Goal: Task Accomplishment & Management: Manage account settings

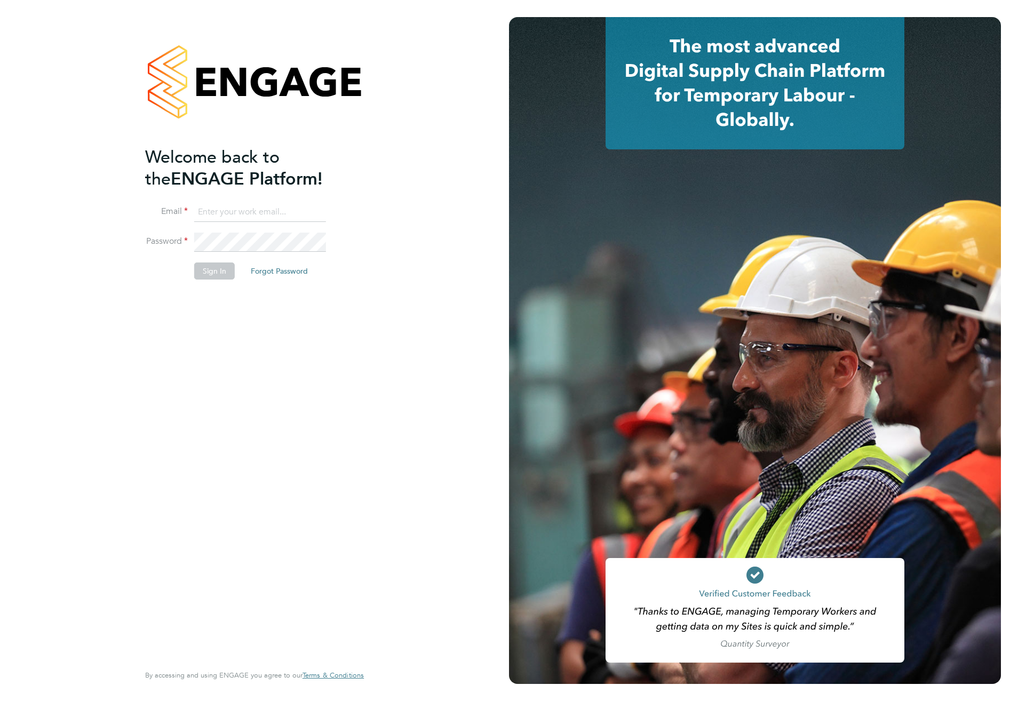
type input "[EMAIL_ADDRESS][PERSON_NAME][DOMAIN_NAME]"
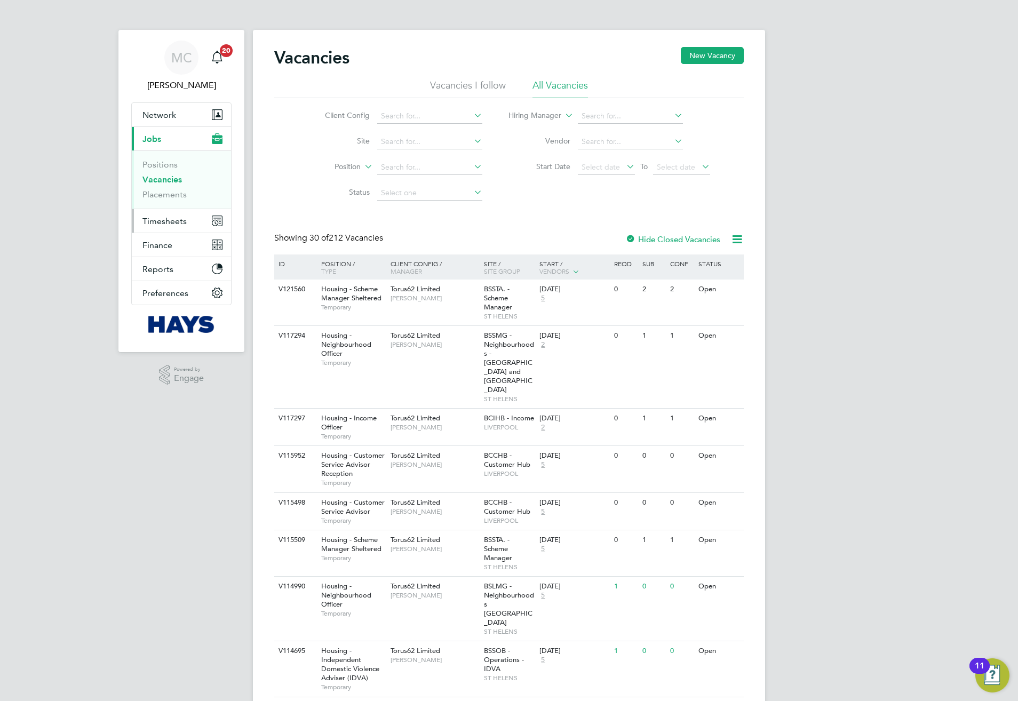
click at [171, 218] on span "Timesheets" at bounding box center [165, 221] width 44 height 10
click at [165, 186] on link "Timesheets" at bounding box center [165, 189] width 44 height 10
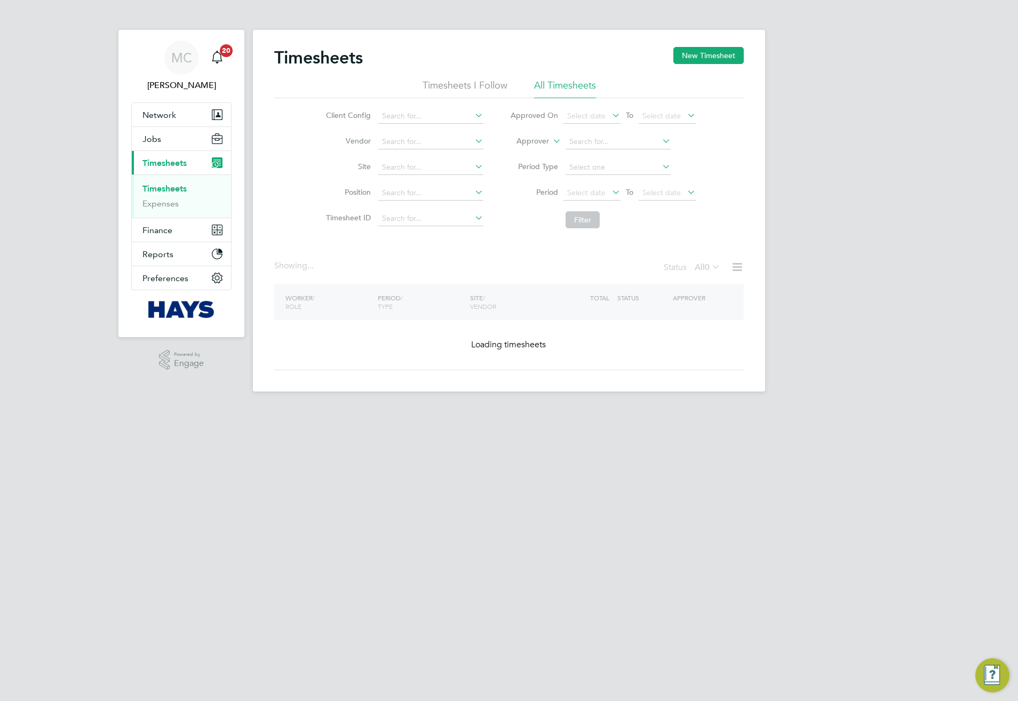
click at [535, 135] on li "Approver" at bounding box center [603, 142] width 212 height 26
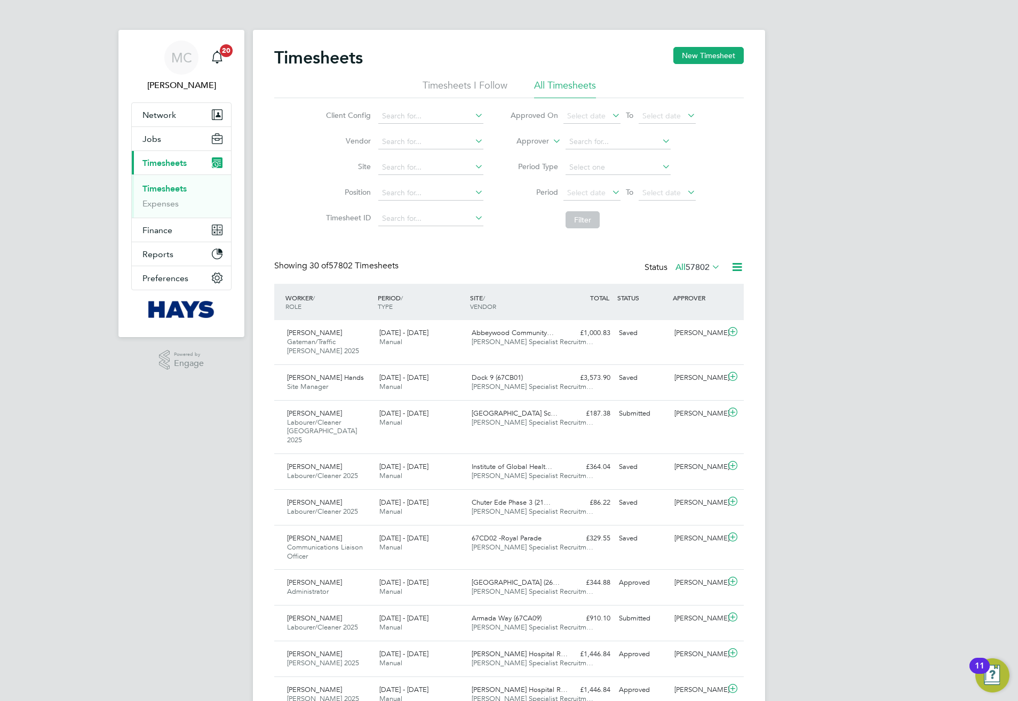
click at [535, 141] on label "Approver" at bounding box center [525, 141] width 48 height 11
click at [534, 151] on li "Worker" at bounding box center [522, 154] width 53 height 14
click at [605, 152] on li "Worker" at bounding box center [603, 142] width 212 height 26
click at [564, 122] on span "Select date" at bounding box center [592, 116] width 57 height 14
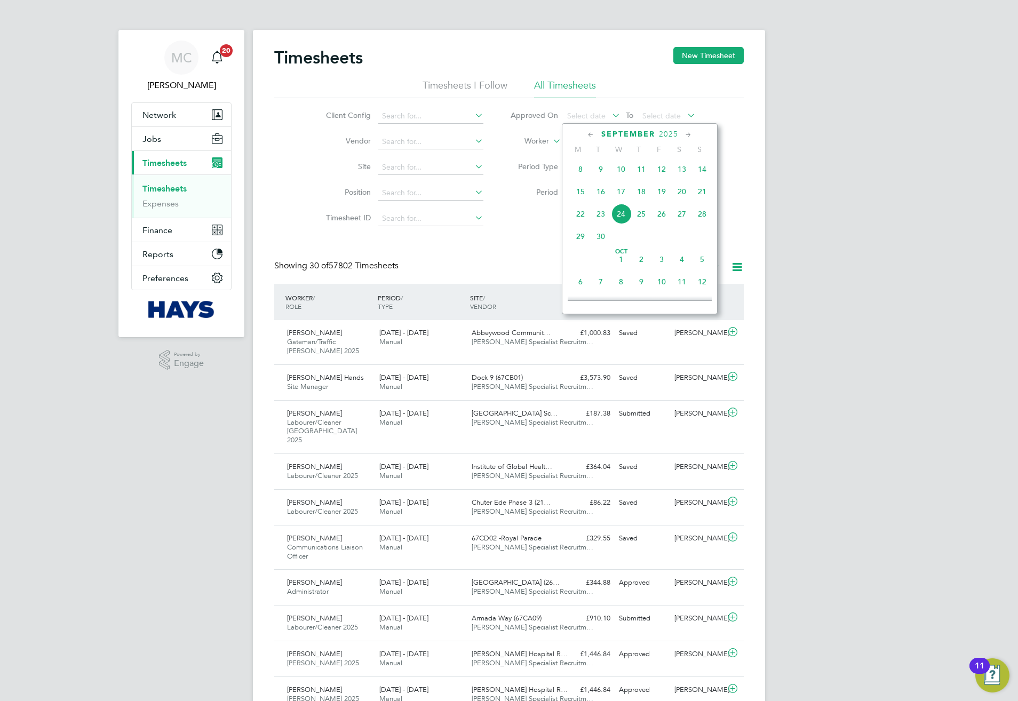
click at [611, 133] on span "September" at bounding box center [628, 134] width 54 height 9
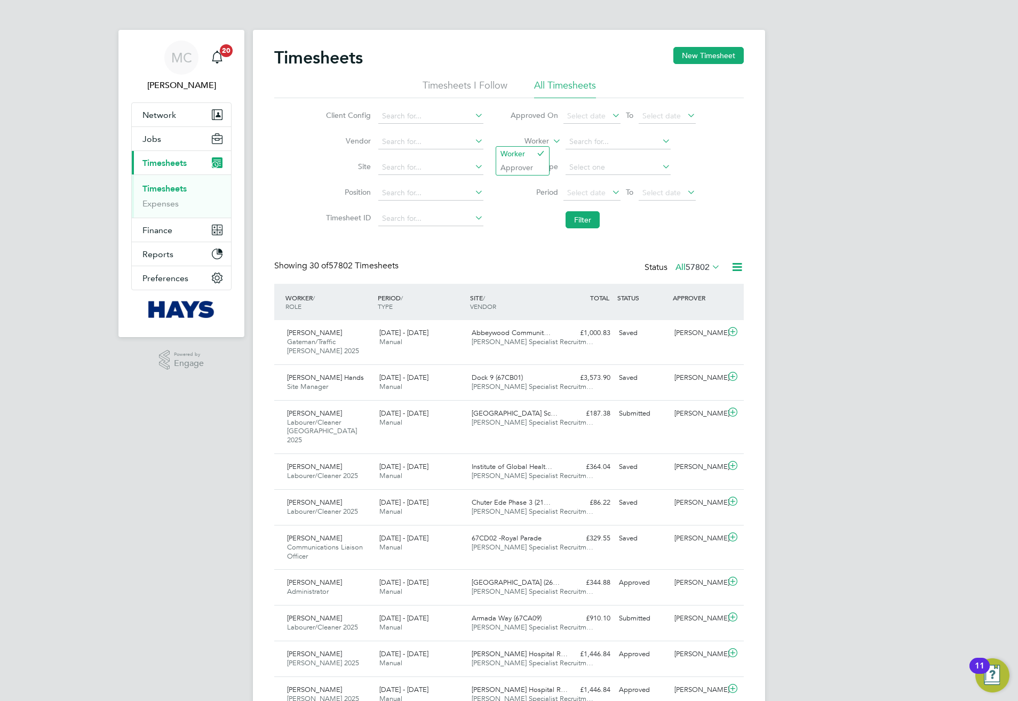
click at [517, 138] on label "Worker" at bounding box center [525, 141] width 48 height 11
click at [599, 143] on input at bounding box center [618, 141] width 105 height 15
click at [582, 215] on b "David" at bounding box center [600, 214] width 62 height 9
type input "David Wilson"
click at [582, 217] on button "Filter" at bounding box center [583, 219] width 34 height 17
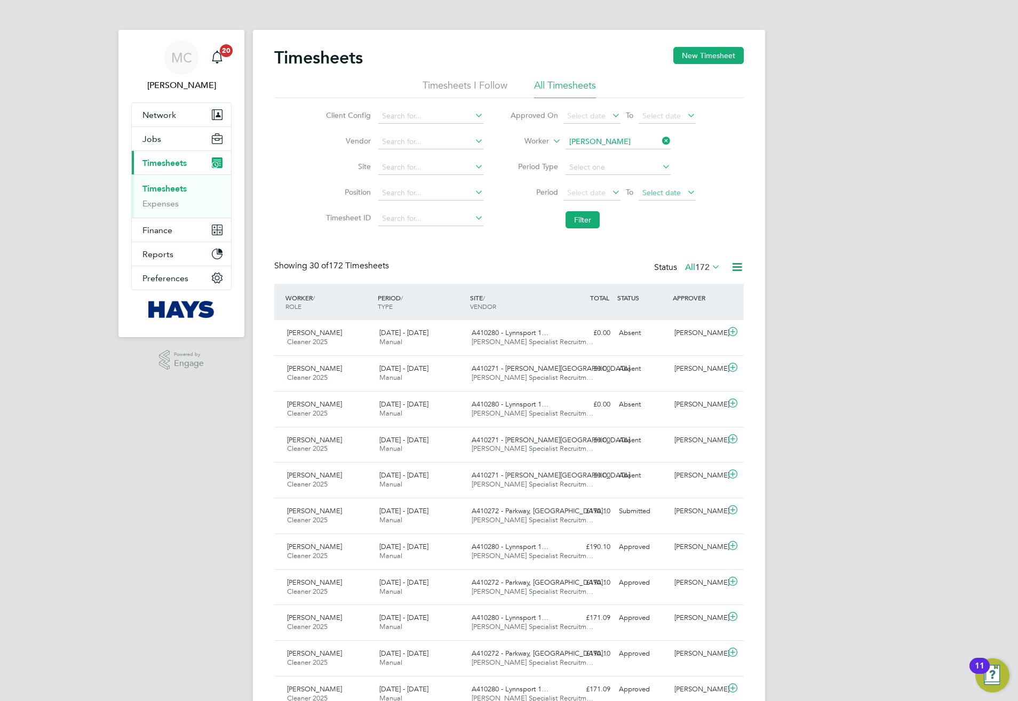
click at [647, 199] on span "Select date" at bounding box center [667, 193] width 57 height 14
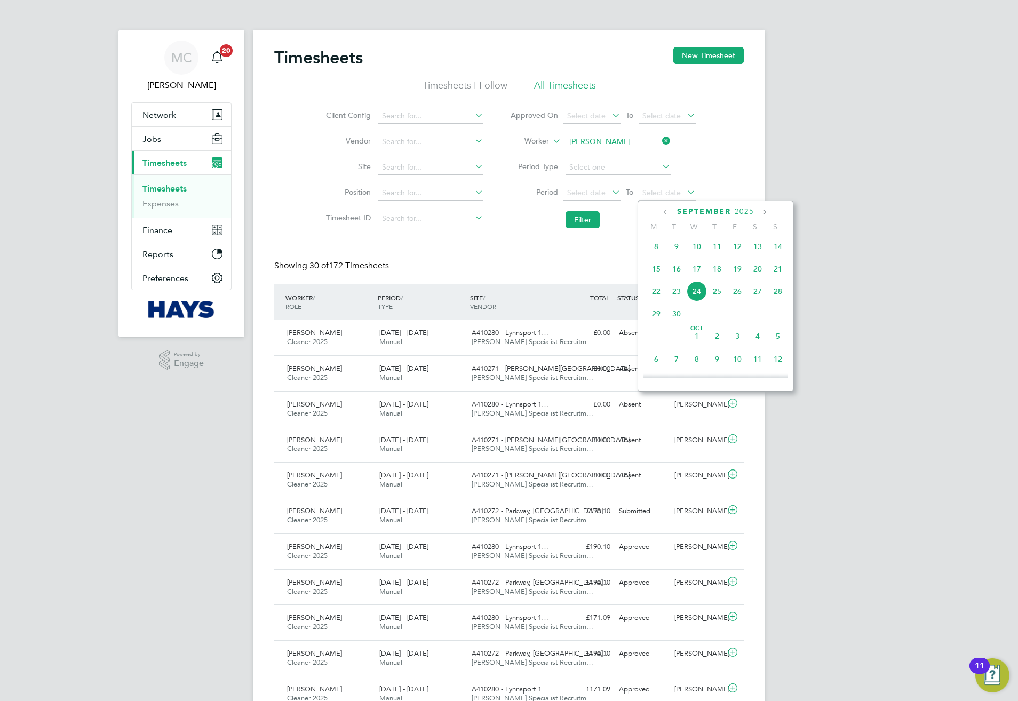
click at [739, 274] on span "19" at bounding box center [737, 269] width 20 height 20
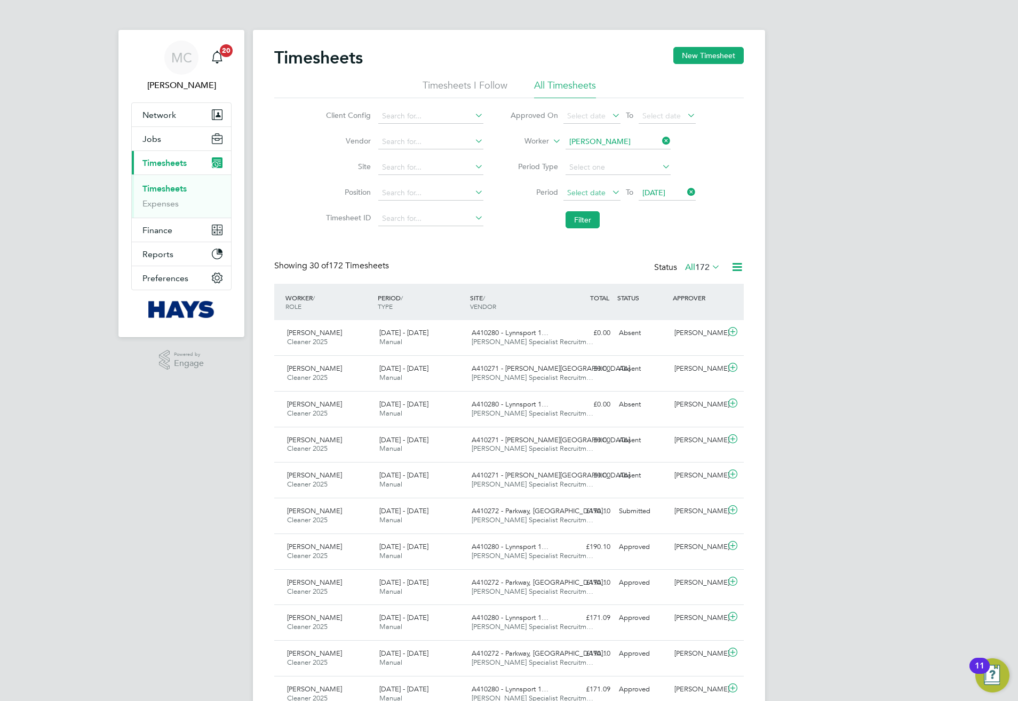
click at [608, 186] on span "Select date" at bounding box center [592, 193] width 57 height 14
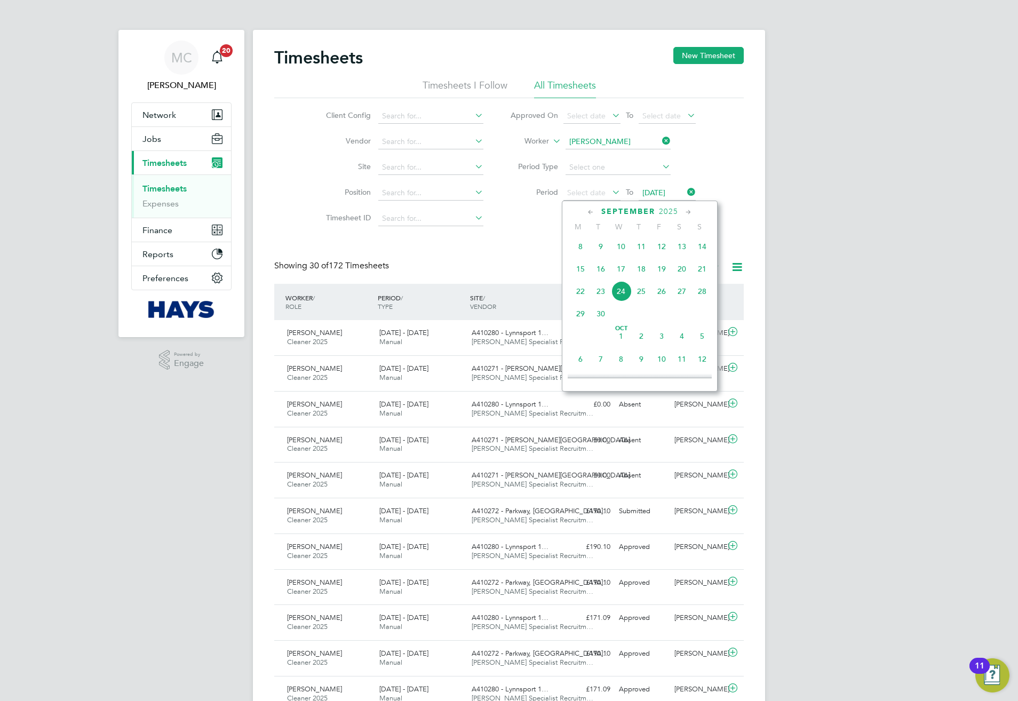
click at [577, 269] on span "15" at bounding box center [581, 269] width 20 height 20
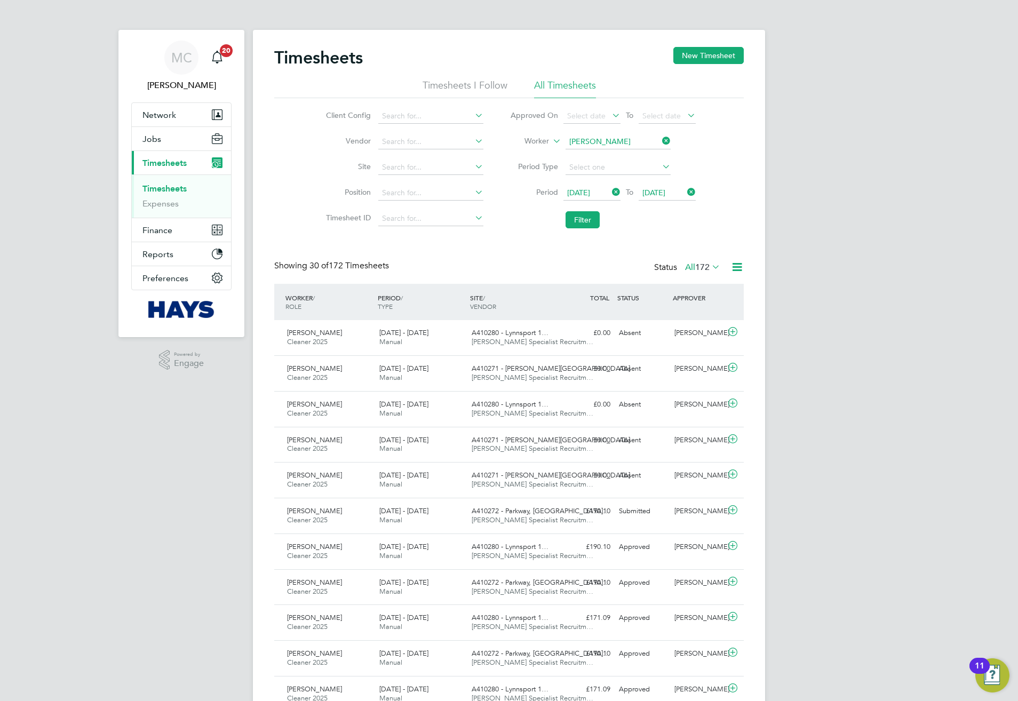
click at [589, 229] on li "Filter" at bounding box center [603, 220] width 212 height 28
click at [586, 223] on button "Filter" at bounding box center [583, 219] width 34 height 17
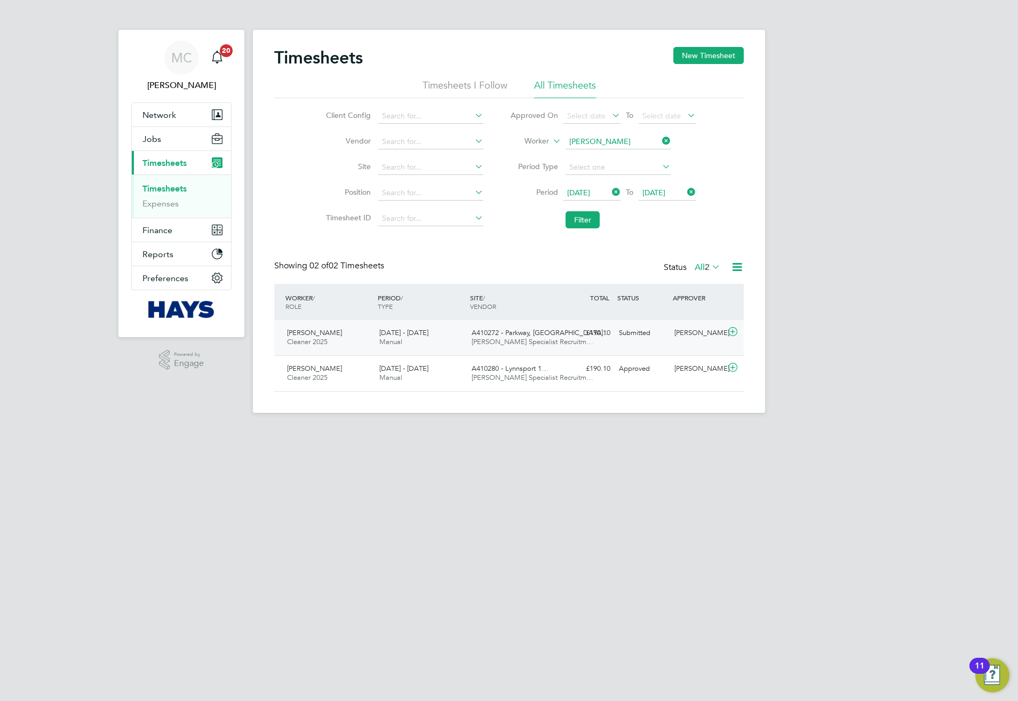
click at [563, 346] on div "David Wilson Cleaner 2025 13 - 19 Sep 2025 13 - 19 Sep 2025 Manual A410272 - Pa…" at bounding box center [509, 337] width 470 height 35
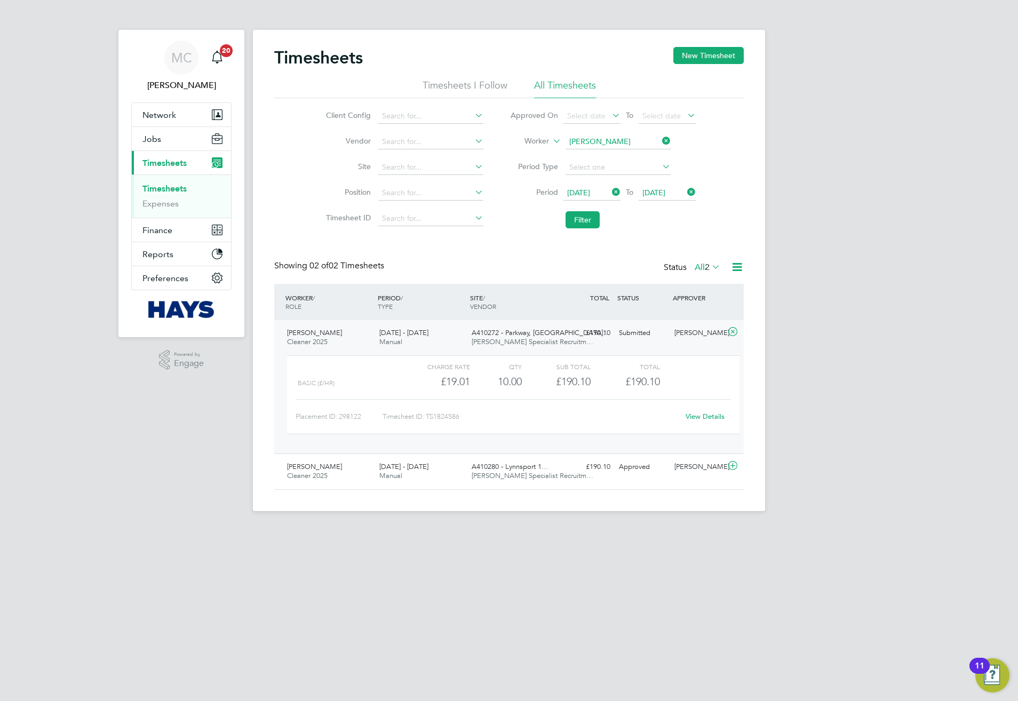
click at [698, 418] on link "View Details" at bounding box center [705, 416] width 39 height 9
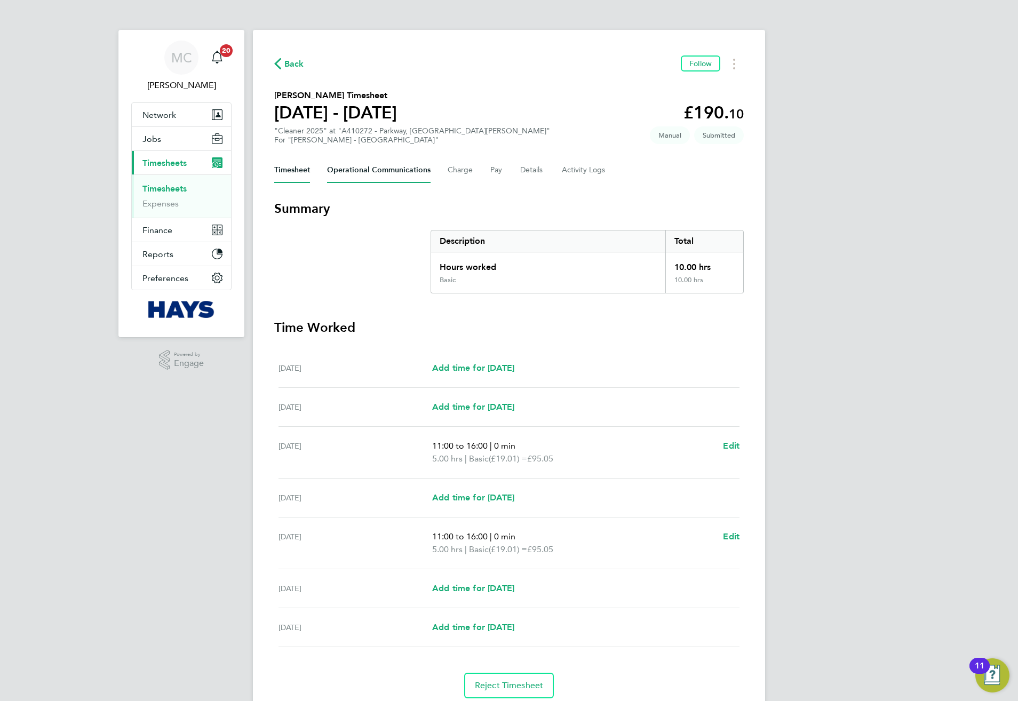
click at [394, 173] on Communications-tab "Operational Communications" at bounding box center [379, 170] width 104 height 26
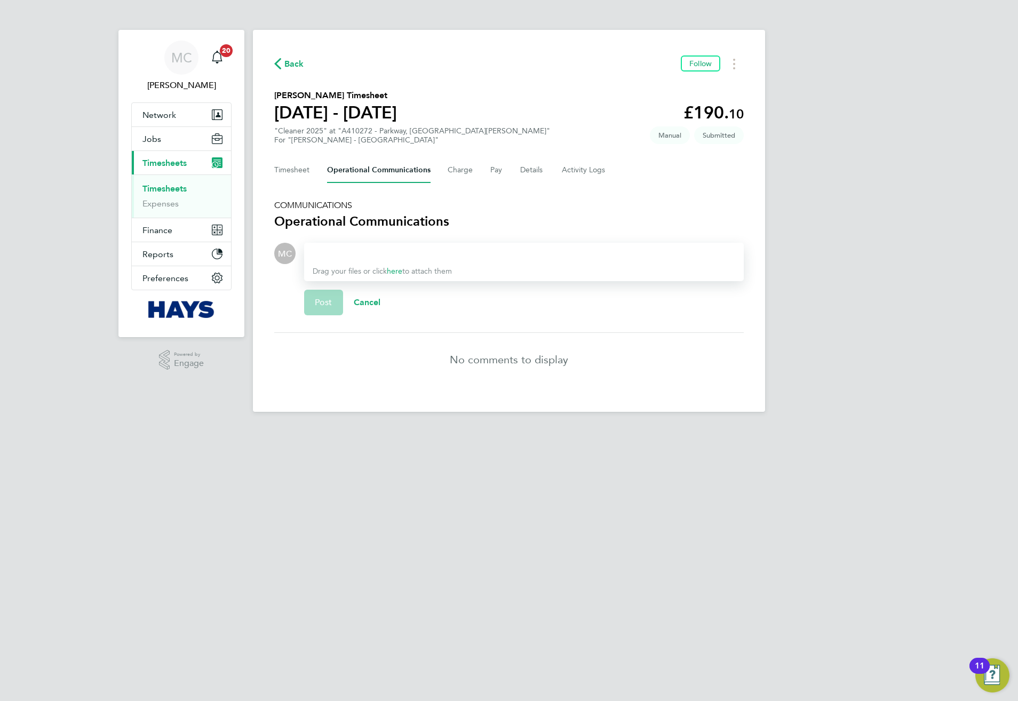
click at [386, 257] on div at bounding box center [524, 253] width 423 height 13
click at [319, 301] on span "Post" at bounding box center [324, 302] width 18 height 11
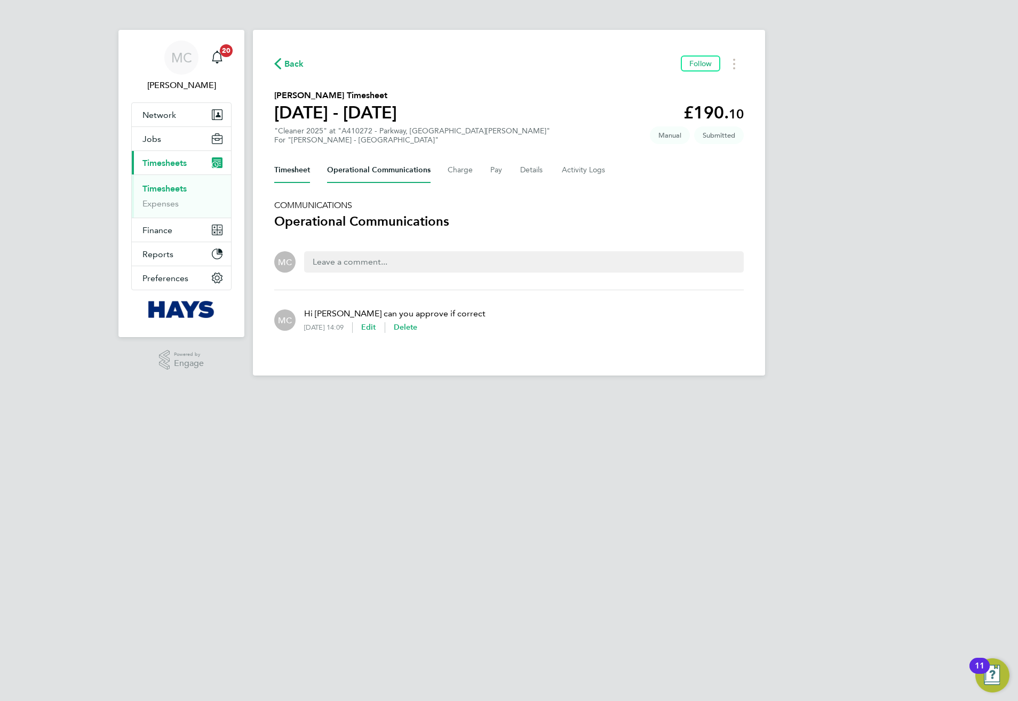
click at [287, 159] on button "Timesheet" at bounding box center [292, 170] width 36 height 26
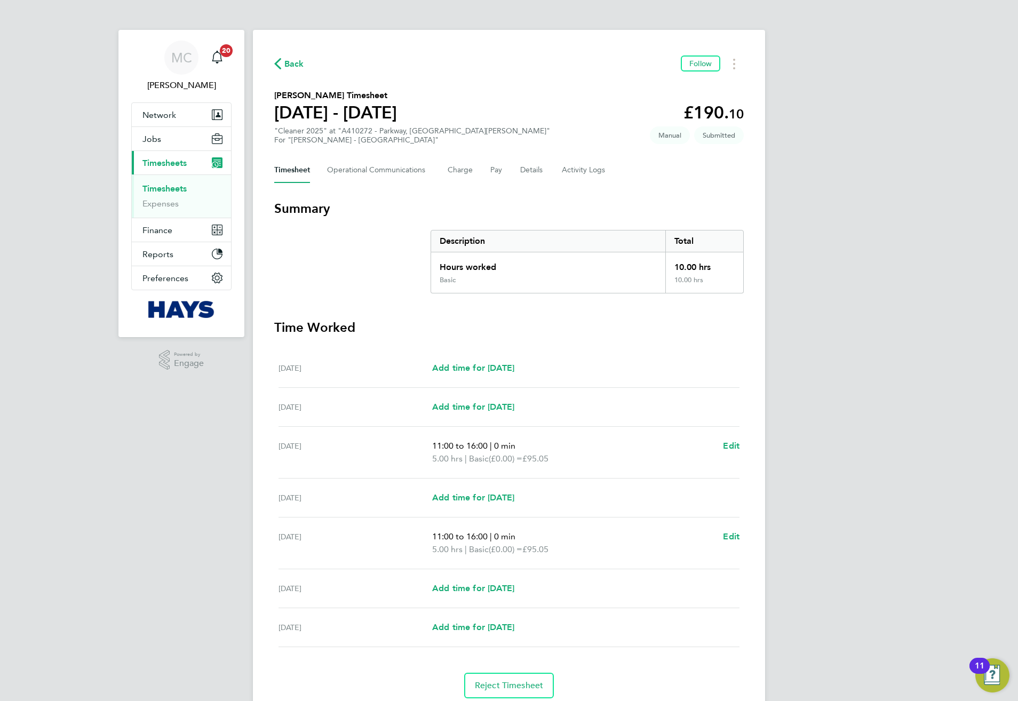
click at [290, 52] on div "Back Follow [PERSON_NAME] Timesheet [DATE] - [DATE] £190. 10 "Cleaner 2025" at …" at bounding box center [509, 377] width 512 height 694
click at [290, 75] on div "Back Follow [PERSON_NAME] Timesheet [DATE] - [DATE] £190. 10 "Cleaner 2025" at …" at bounding box center [509, 377] width 512 height 694
click at [288, 68] on span "Back" at bounding box center [294, 64] width 20 height 13
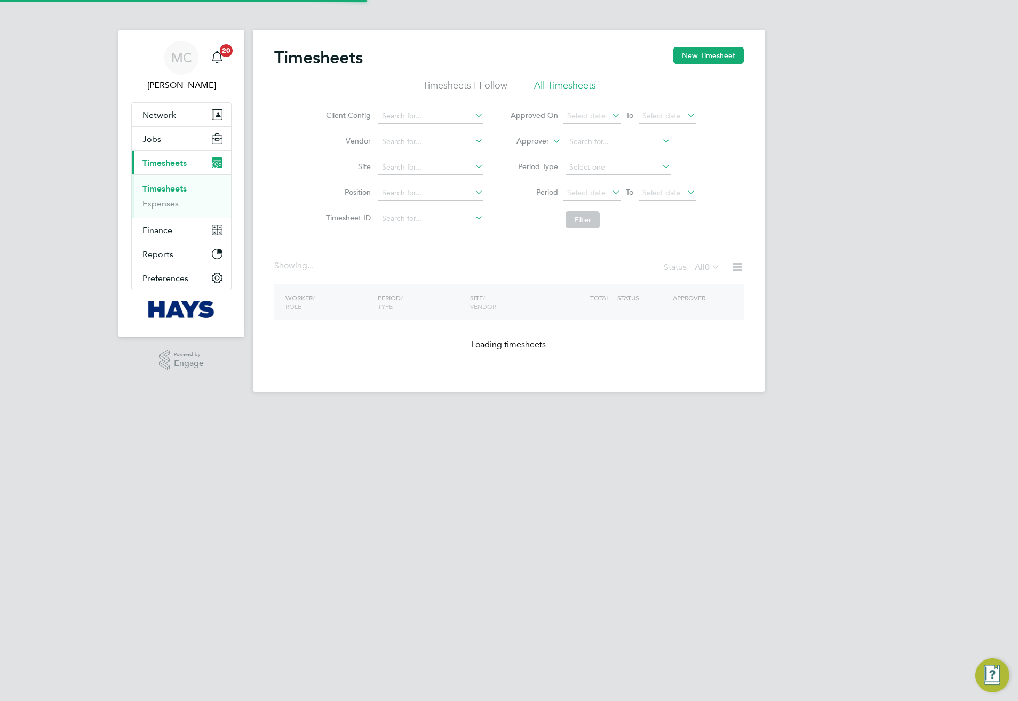
click at [551, 143] on icon at bounding box center [551, 138] width 0 height 10
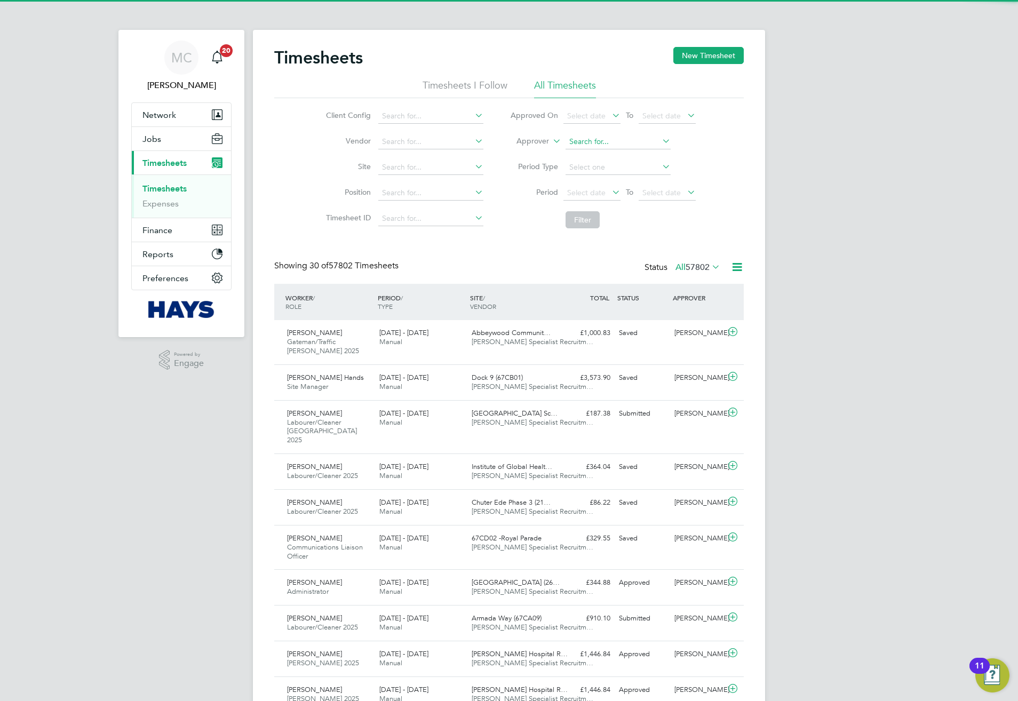
click at [572, 144] on input at bounding box center [618, 141] width 105 height 15
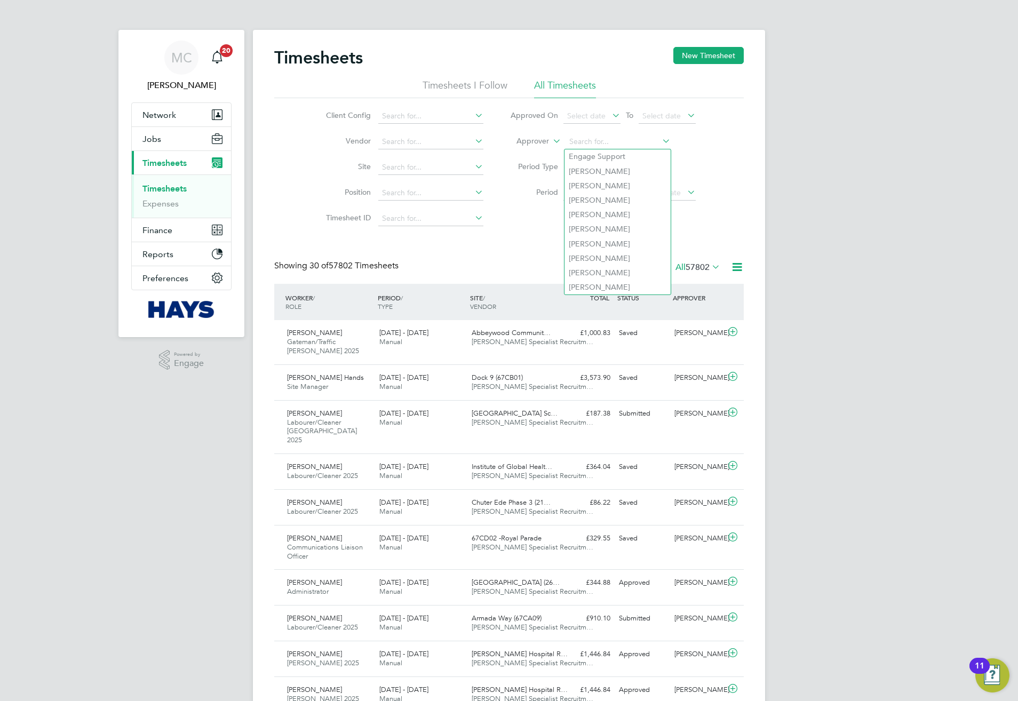
click at [533, 143] on label "Approver" at bounding box center [525, 141] width 48 height 11
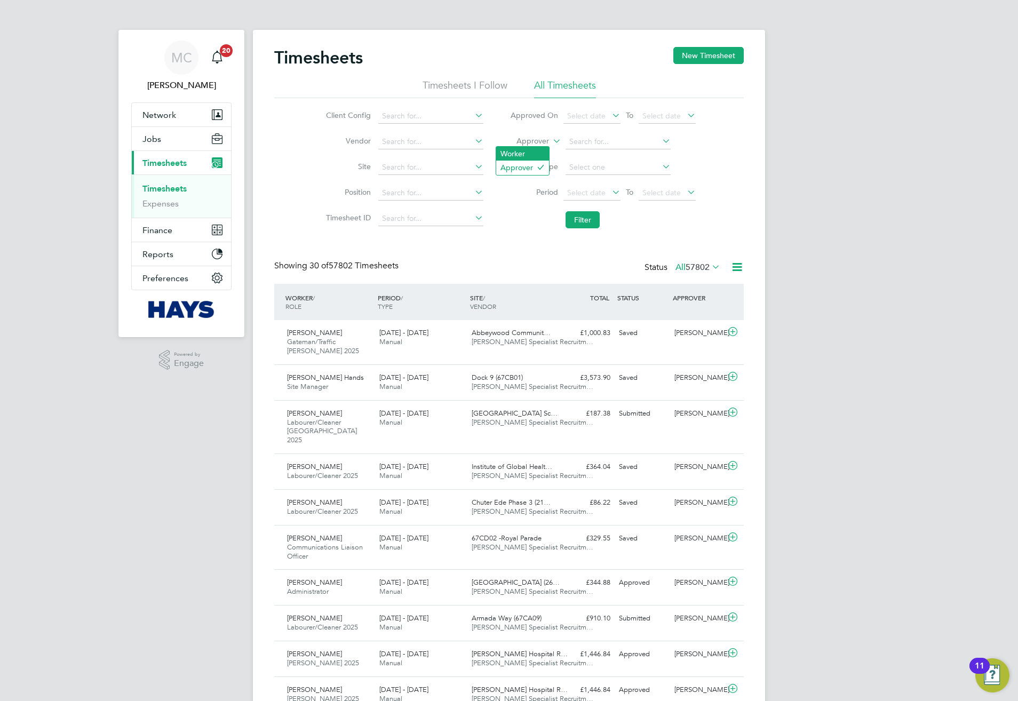
click at [533, 147] on li "Worker" at bounding box center [522, 154] width 53 height 14
click at [590, 144] on input at bounding box center [618, 141] width 105 height 15
click at [591, 153] on li "Ovid [PERSON_NAME]" at bounding box center [618, 156] width 106 height 14
type input "[PERSON_NAME]"
click at [594, 211] on button "Filter" at bounding box center [583, 219] width 34 height 17
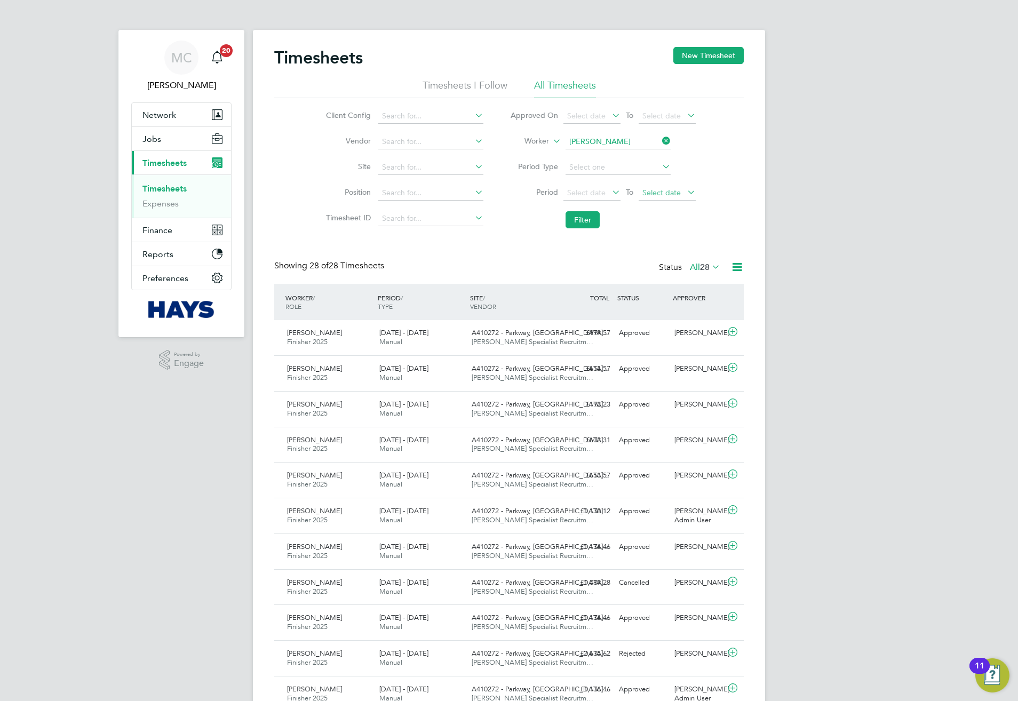
click at [654, 192] on span "Select date" at bounding box center [662, 193] width 38 height 10
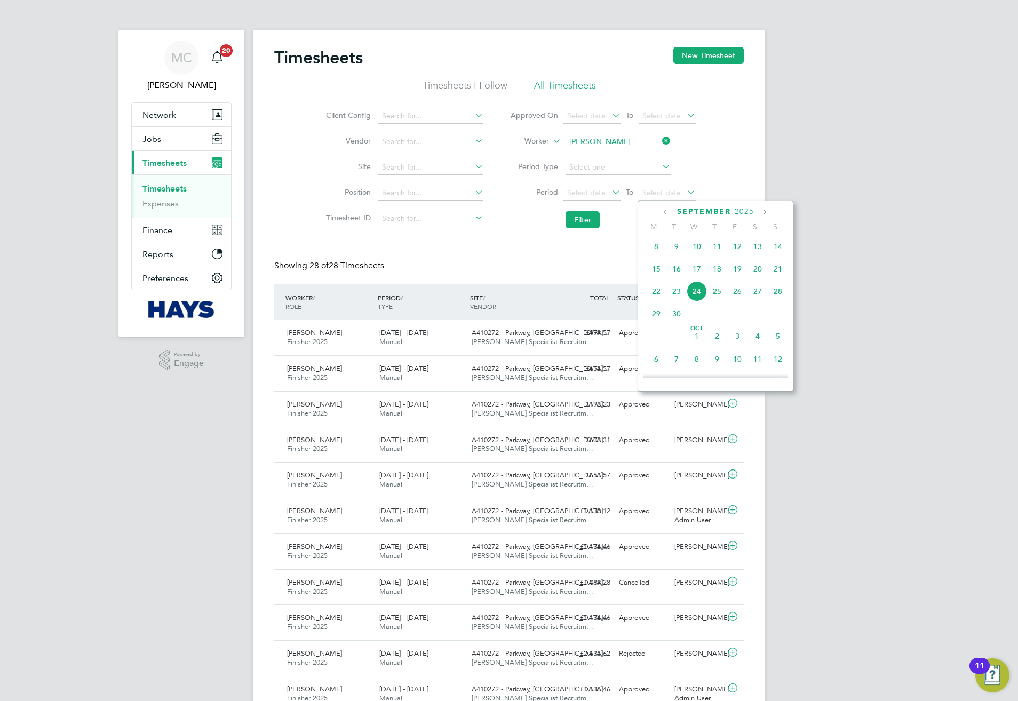
click at [738, 274] on span "19" at bounding box center [737, 269] width 20 height 20
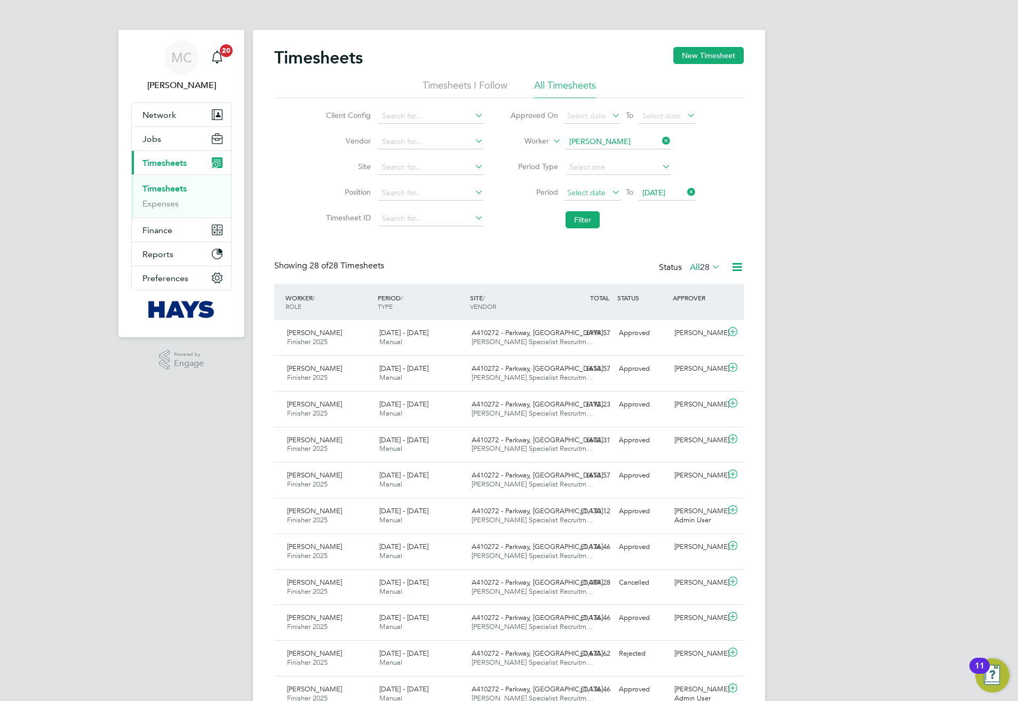
click at [599, 193] on span "Select date" at bounding box center [586, 193] width 38 height 10
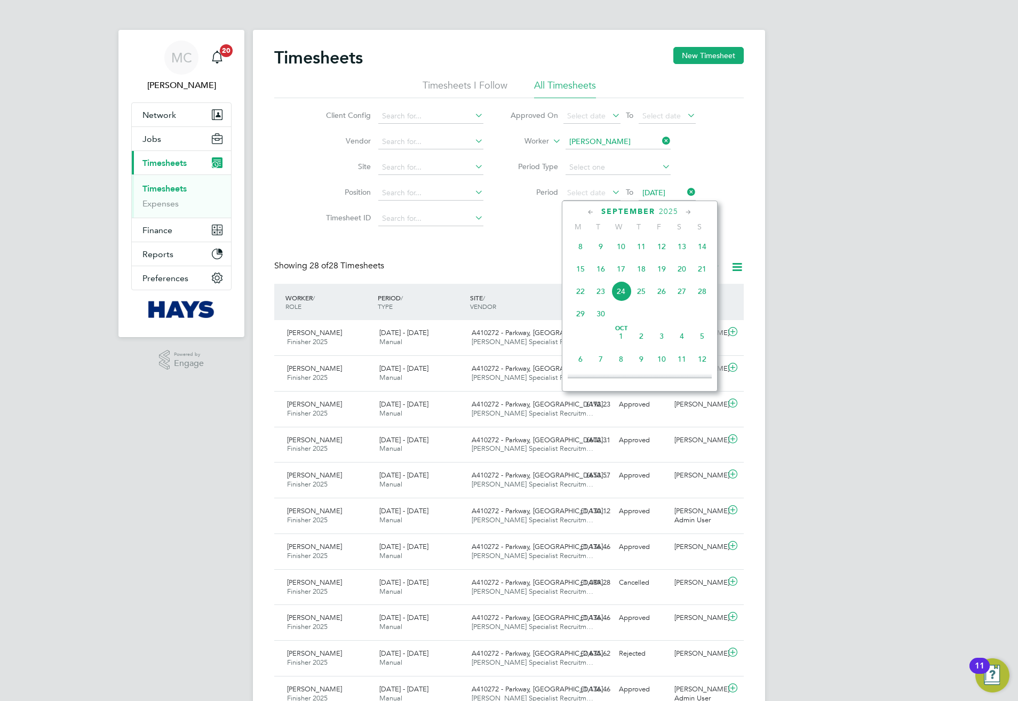
click at [580, 273] on span "15" at bounding box center [581, 269] width 20 height 20
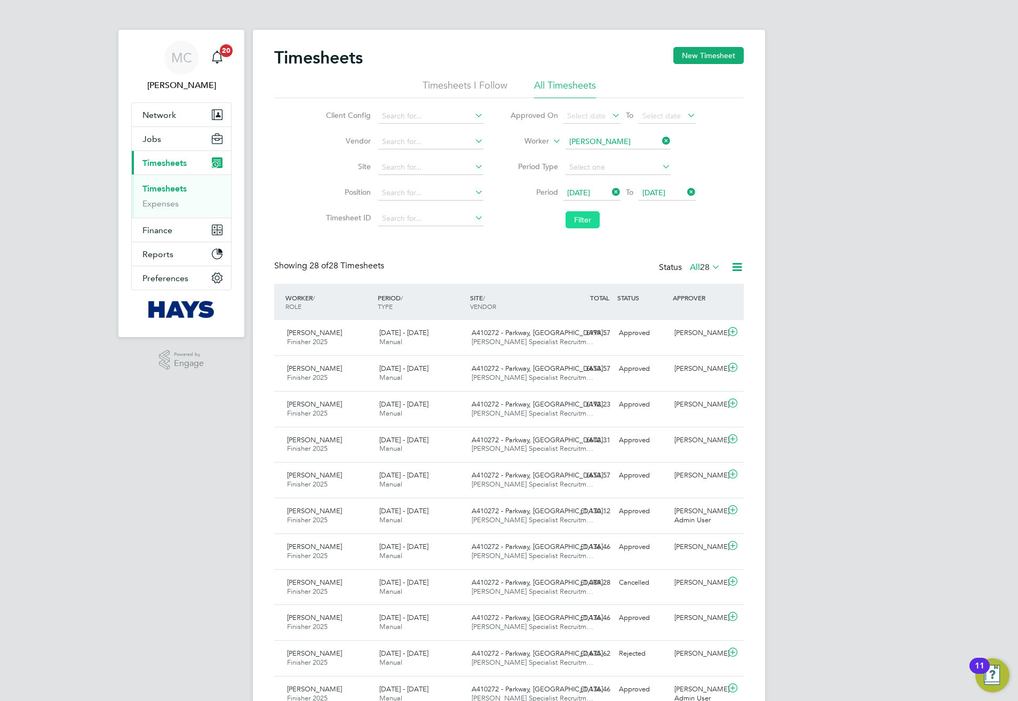
click at [593, 224] on button "Filter" at bounding box center [583, 219] width 34 height 17
